Goal: Task Accomplishment & Management: Use online tool/utility

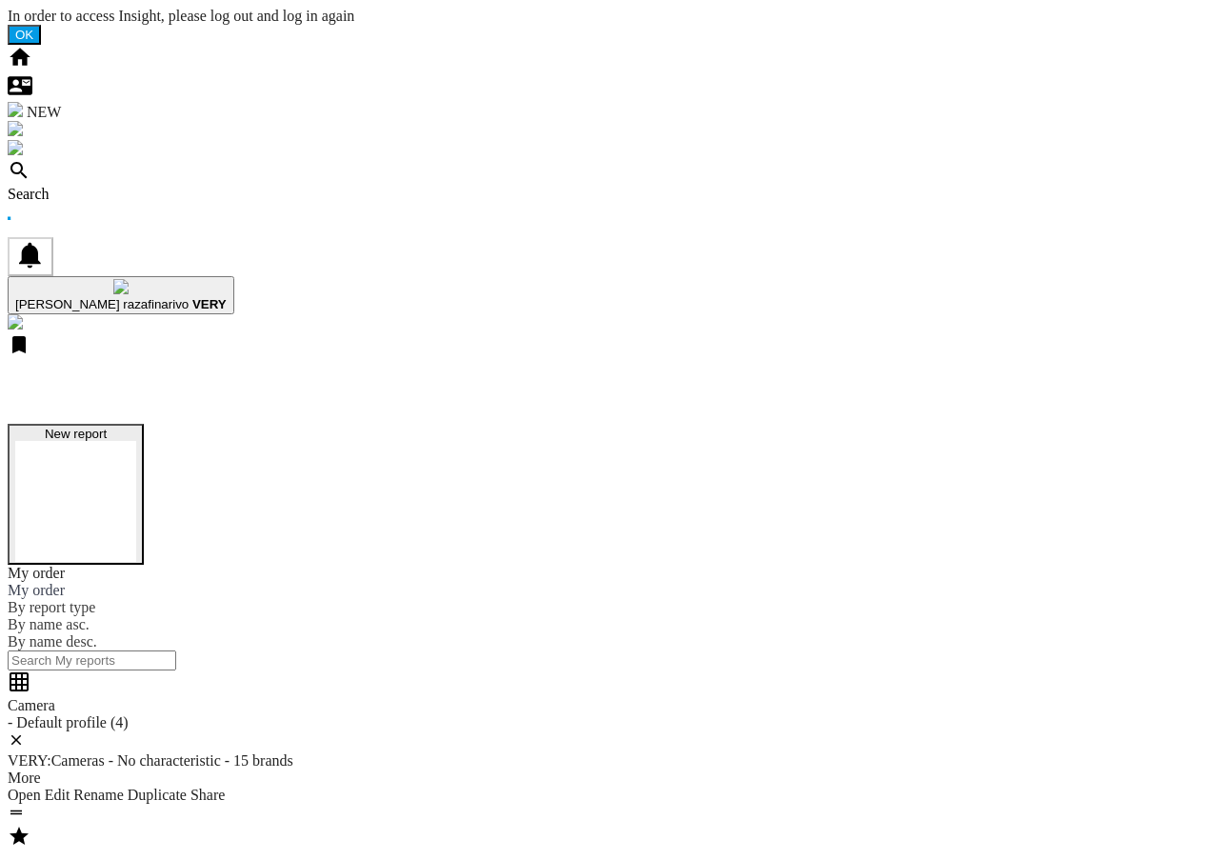
click at [144, 424] on button "New report" at bounding box center [76, 494] width 136 height 141
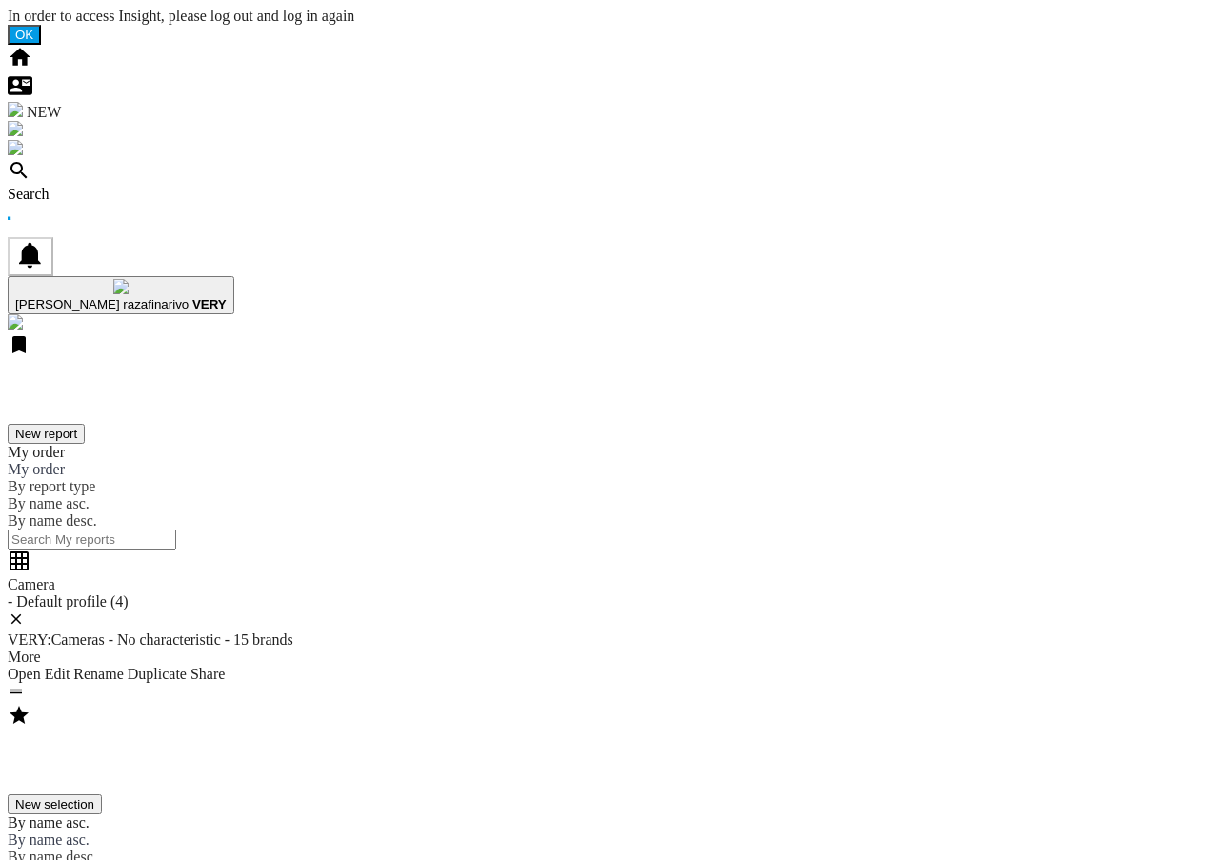
drag, startPoint x: 193, startPoint y: 378, endPoint x: 208, endPoint y: 390, distance: 18.9
